Goal: Task Accomplishment & Management: Check status

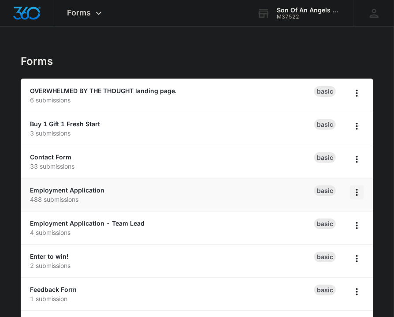
click at [360, 192] on icon "Overflow Menu" at bounding box center [357, 192] width 11 height 11
click at [80, 187] on link "Employment Application" at bounding box center [67, 189] width 75 height 7
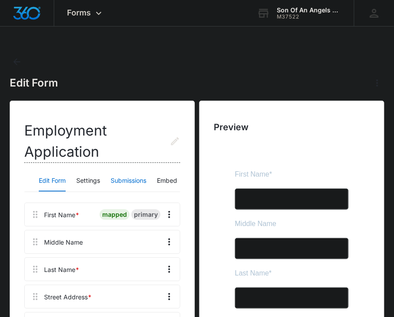
click at [129, 176] on button "Submissions" at bounding box center [129, 180] width 36 height 21
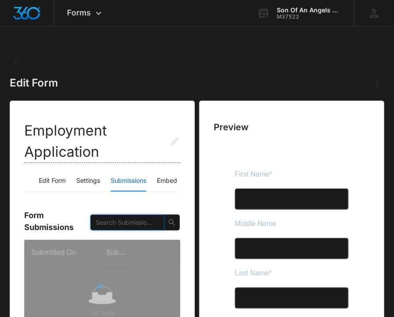
click at [110, 224] on input "text" at bounding box center [124, 222] width 56 height 10
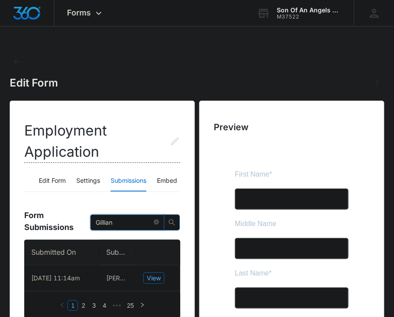
type input "Gillian"
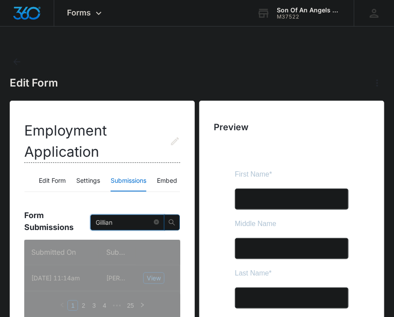
click at [171, 223] on icon "search" at bounding box center [171, 222] width 7 height 7
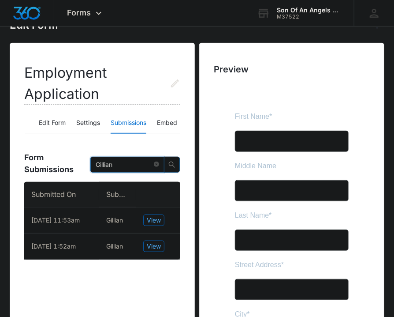
scroll to position [58, 0]
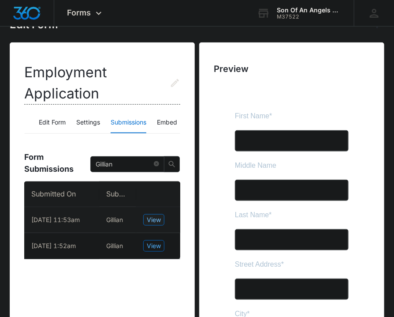
click at [157, 221] on span "View" at bounding box center [154, 220] width 14 height 10
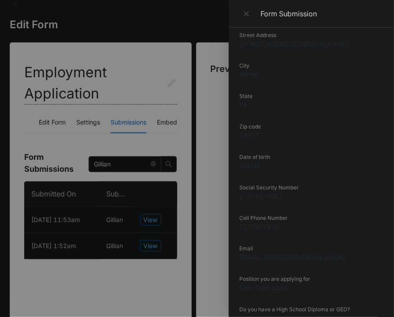
scroll to position [123, 0]
drag, startPoint x: 278, startPoint y: 228, endPoint x: 236, endPoint y: 226, distance: 41.5
click at [236, 226] on div "Submitted On [DATE] 11:53am First Name [PERSON_NAME] Middle Name [PERSON_NAME] …" at bounding box center [311, 172] width 165 height 289
copy dd "7177087830"
